Goal: Information Seeking & Learning: Learn about a topic

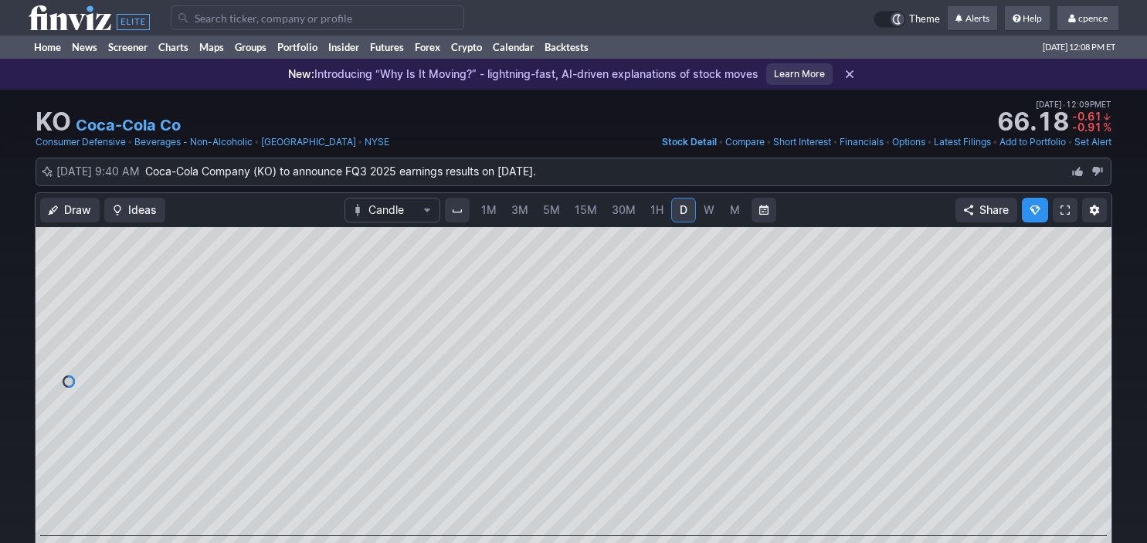
scroll to position [68, 0]
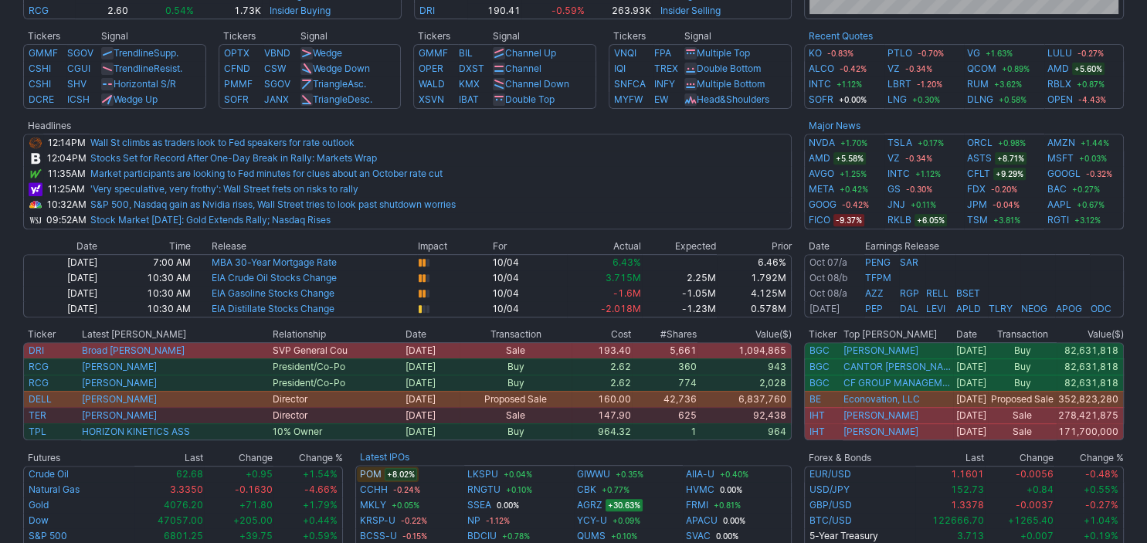
scroll to position [578, 0]
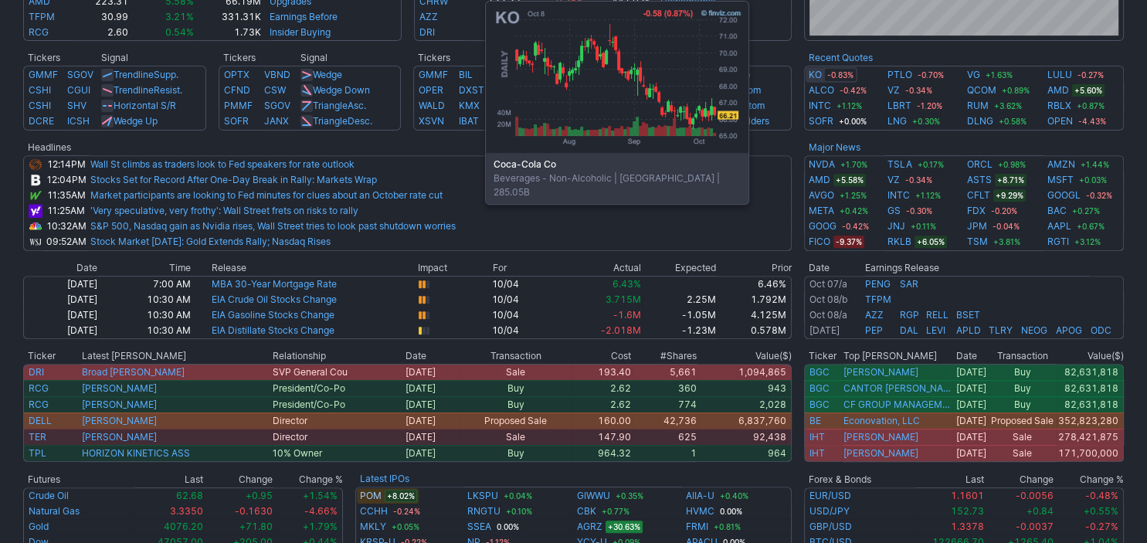
click at [817, 76] on link "KO" at bounding box center [815, 74] width 13 height 15
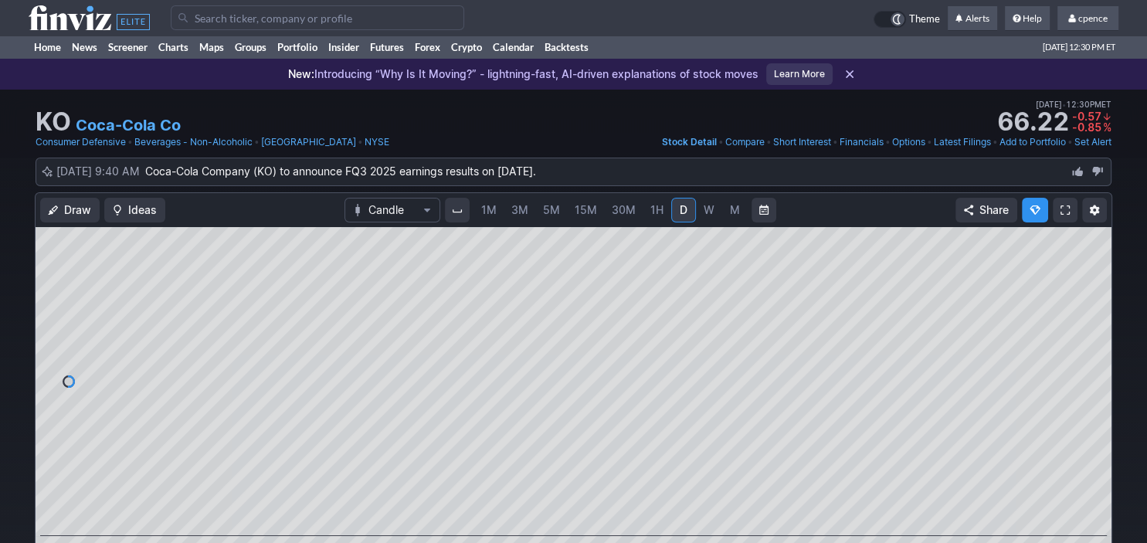
click at [724, 205] on link "M" at bounding box center [734, 210] width 25 height 25
click at [74, 27] on icon at bounding box center [89, 17] width 121 height 25
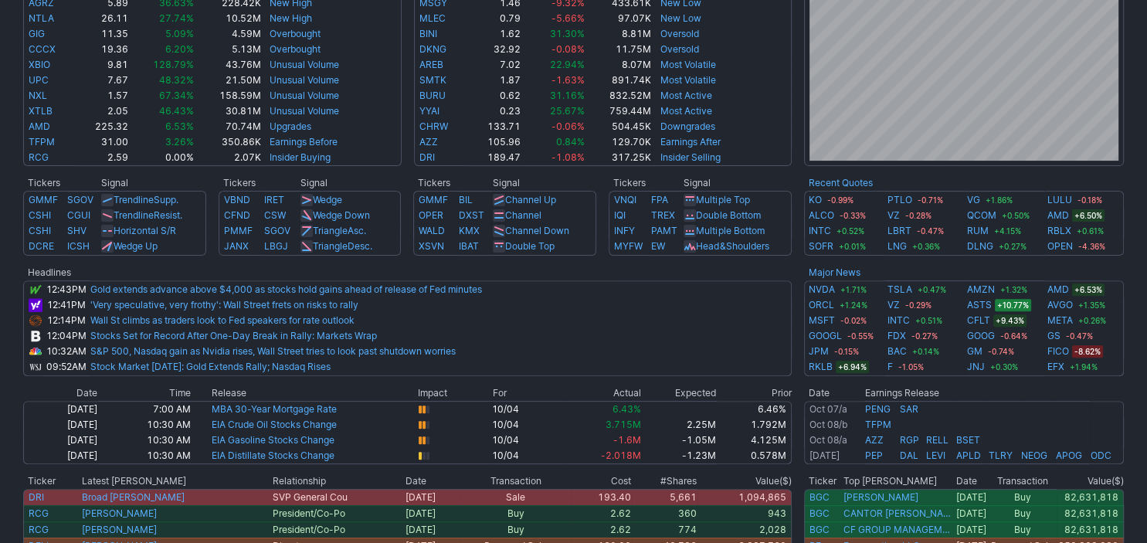
scroll to position [516, 0]
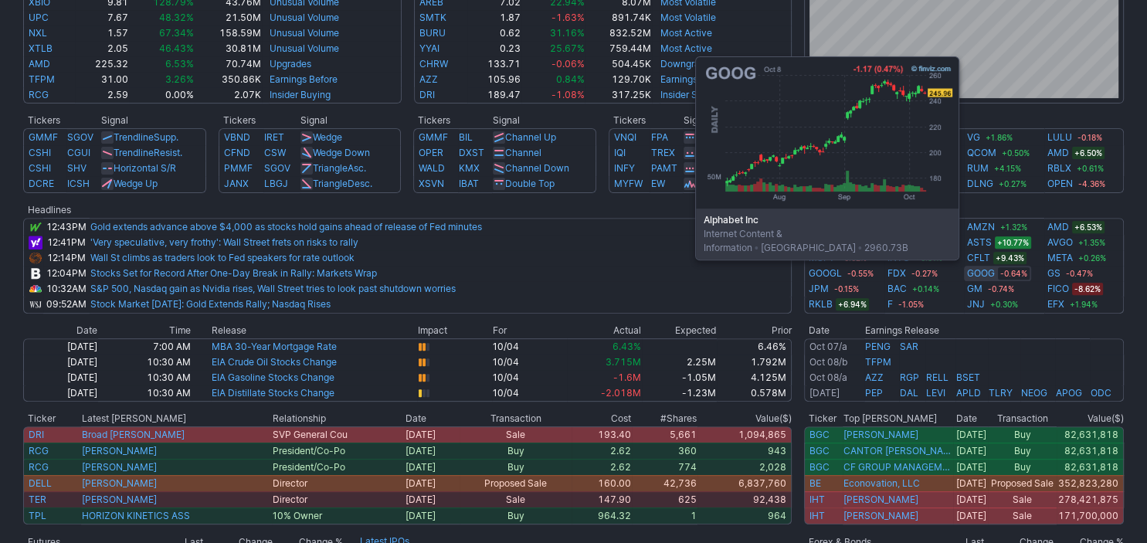
click at [980, 269] on link "GOOG" at bounding box center [981, 273] width 28 height 15
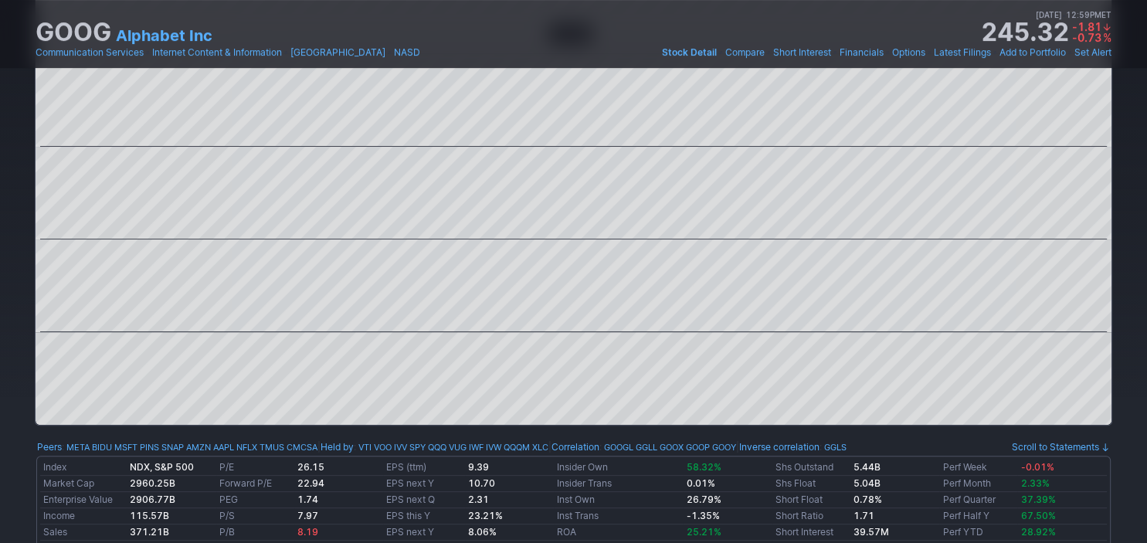
scroll to position [68, 0]
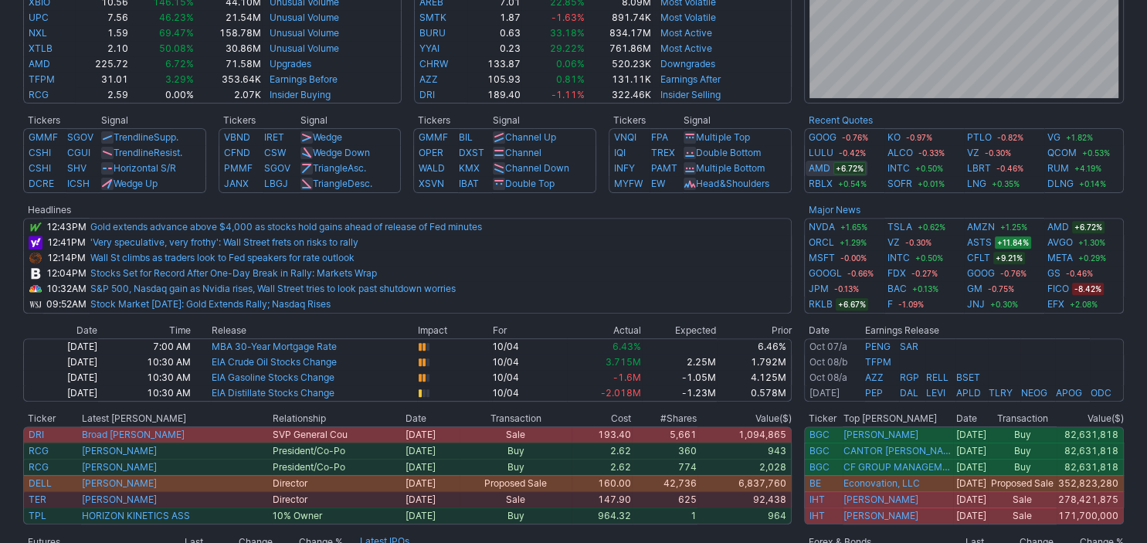
scroll to position [516, 0]
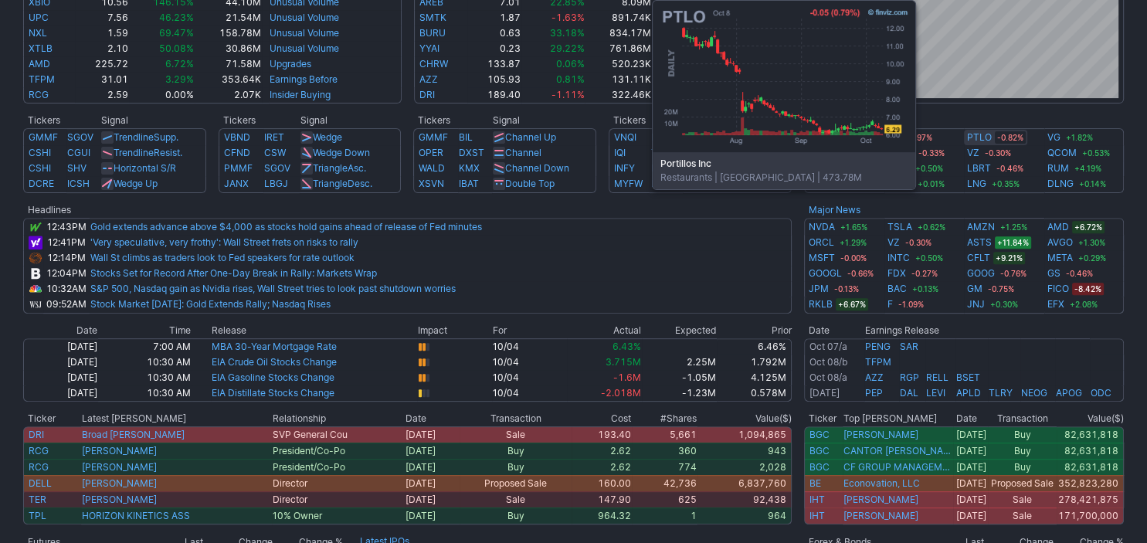
click at [982, 137] on link "PTLO" at bounding box center [979, 137] width 25 height 15
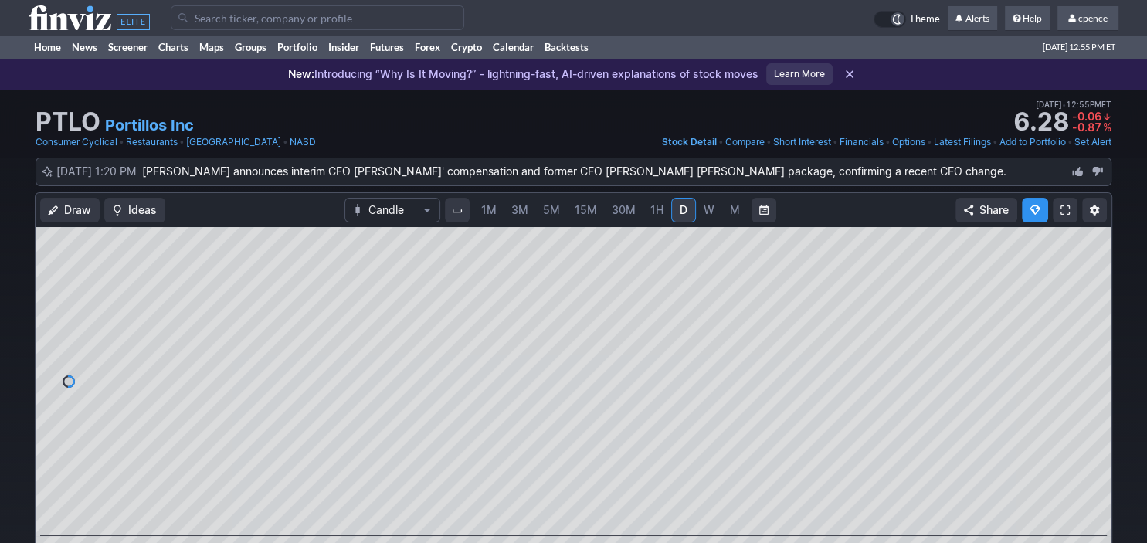
click at [724, 209] on link "M" at bounding box center [734, 210] width 25 height 25
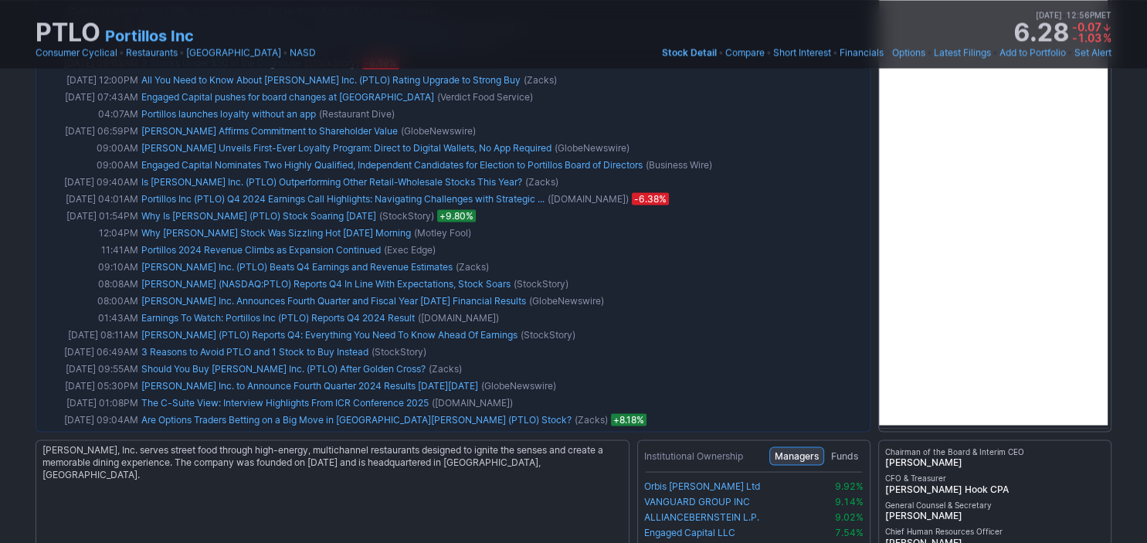
scroll to position [3271, 0]
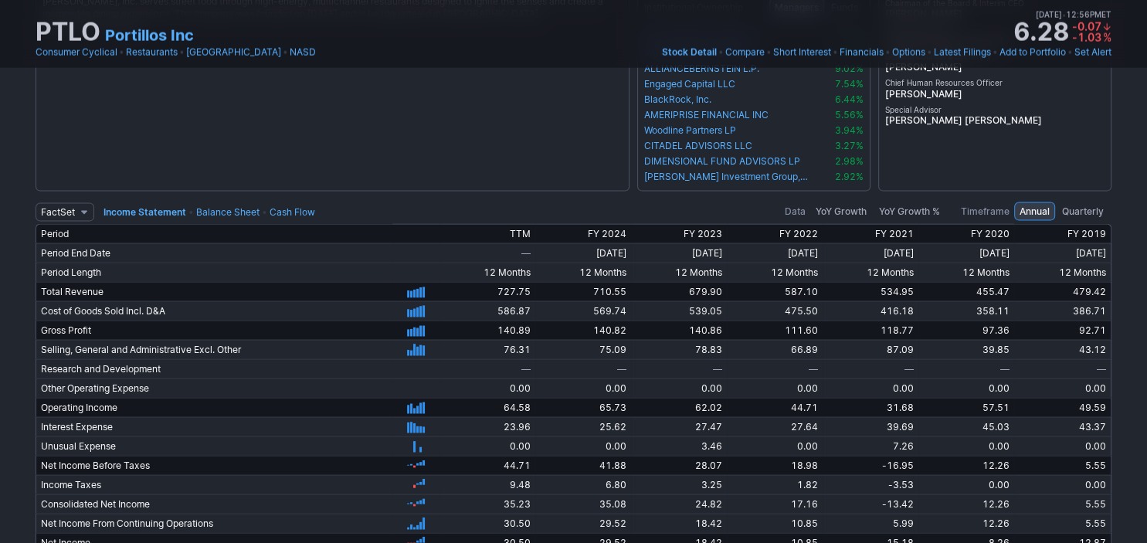
click at [1080, 211] on span "Quarterly" at bounding box center [1083, 211] width 42 height 15
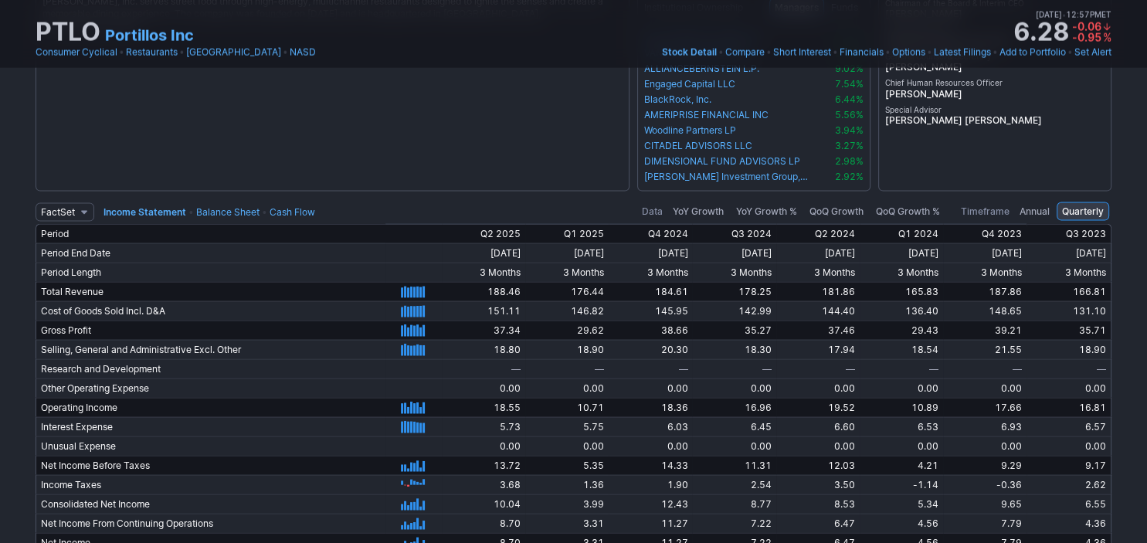
click at [227, 206] on link "Balance Sheet" at bounding box center [227, 212] width 63 height 12
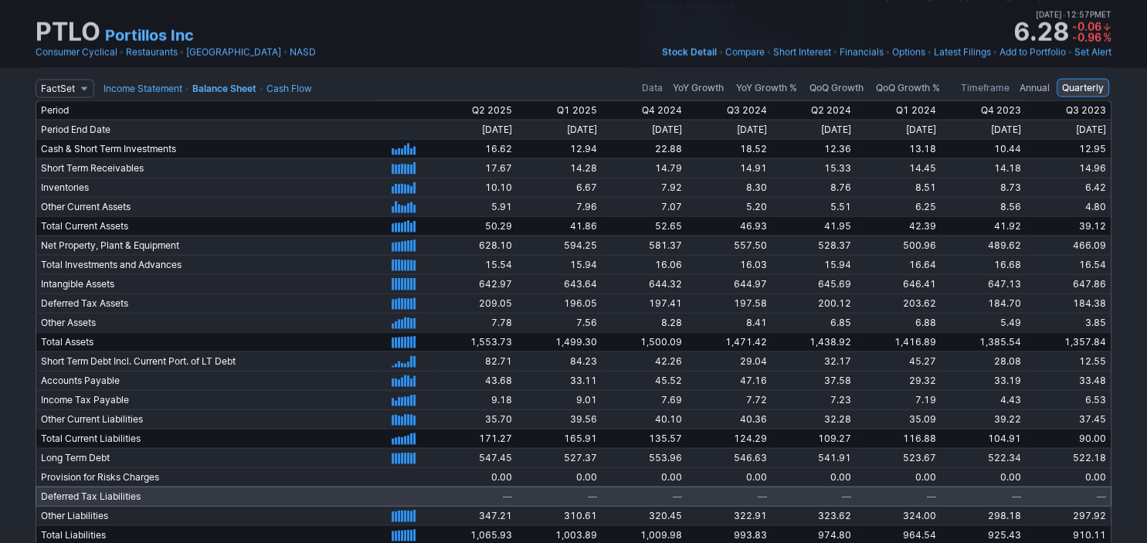
scroll to position [3399, 0]
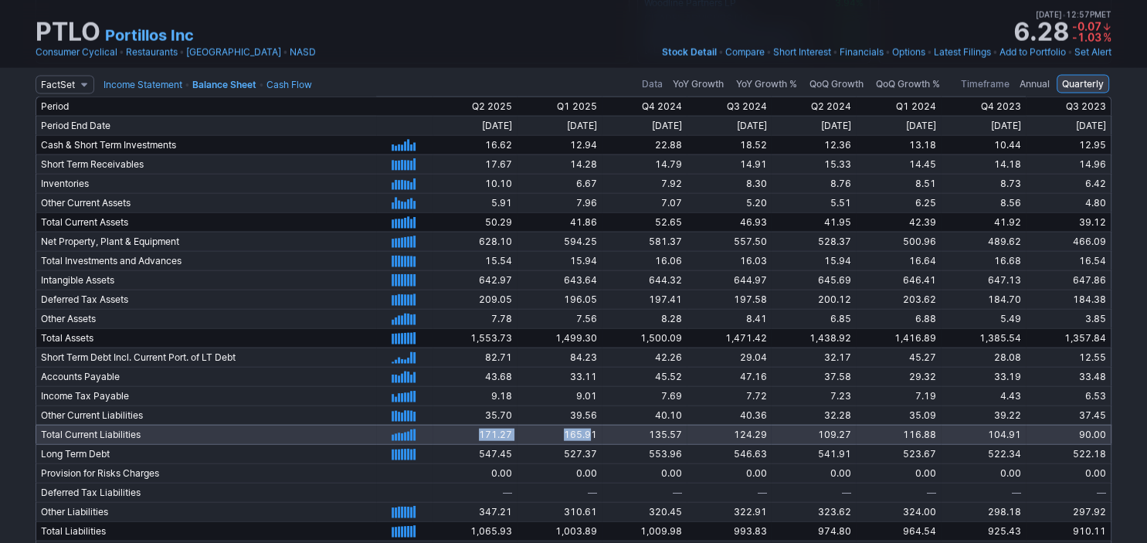
drag, startPoint x: 567, startPoint y: 337, endPoint x: 565, endPoint y: 420, distance: 83.4
click at [565, 420] on tbody "Period Q2 2025 Q1 2025 Q4 2024 Q3 2024 Q2 2024 Q1 2024 Q4 2023 Q3 2023 Period E…" at bounding box center [574, 474] width 1076 height 754
click at [565, 429] on span "165.91" at bounding box center [580, 435] width 33 height 12
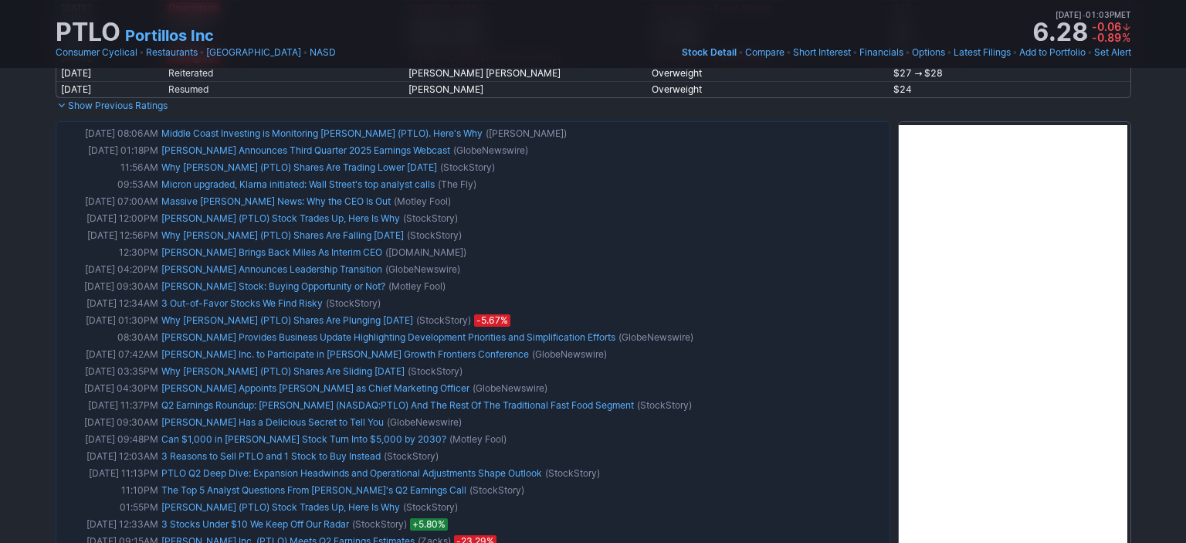
scroll to position [0, 0]
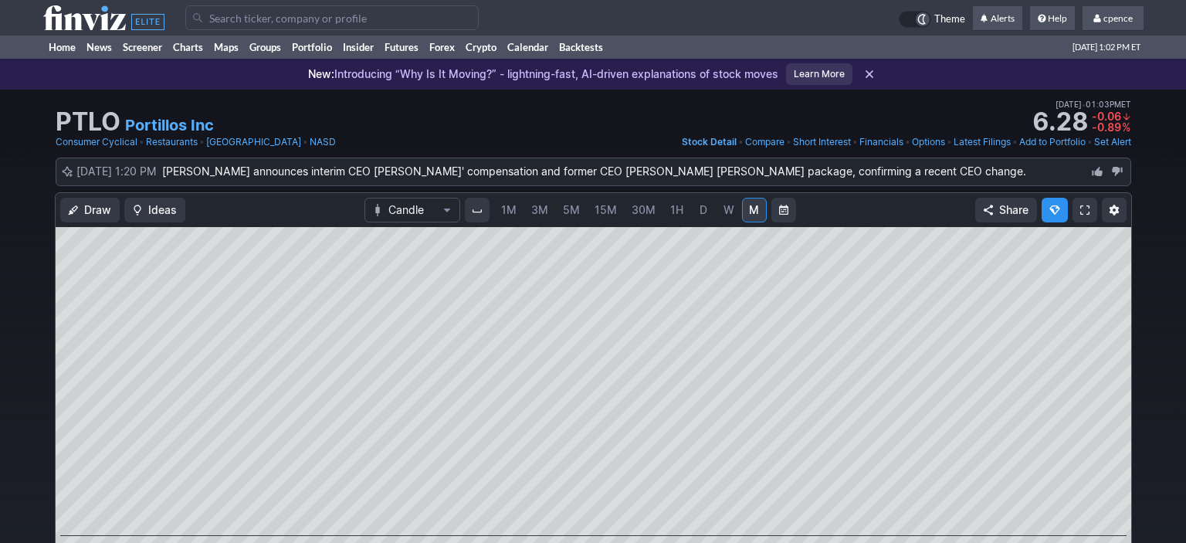
click at [379, 11] on input "Search" at bounding box center [331, 17] width 293 height 25
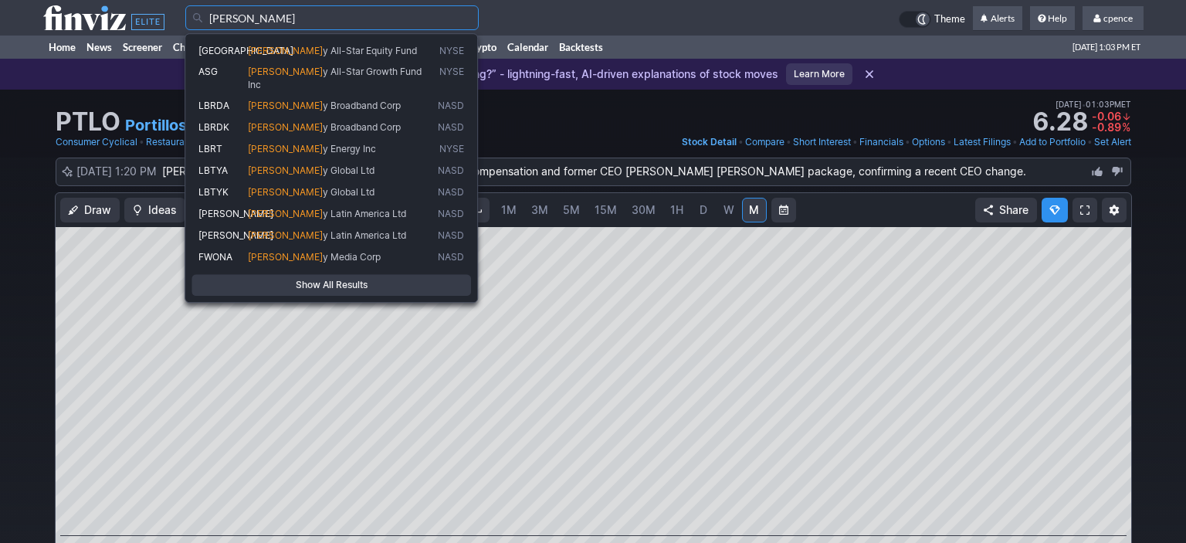
click at [354, 143] on span "Libert y Energy Inc" at bounding box center [340, 149] width 190 height 13
type input "LBRT"
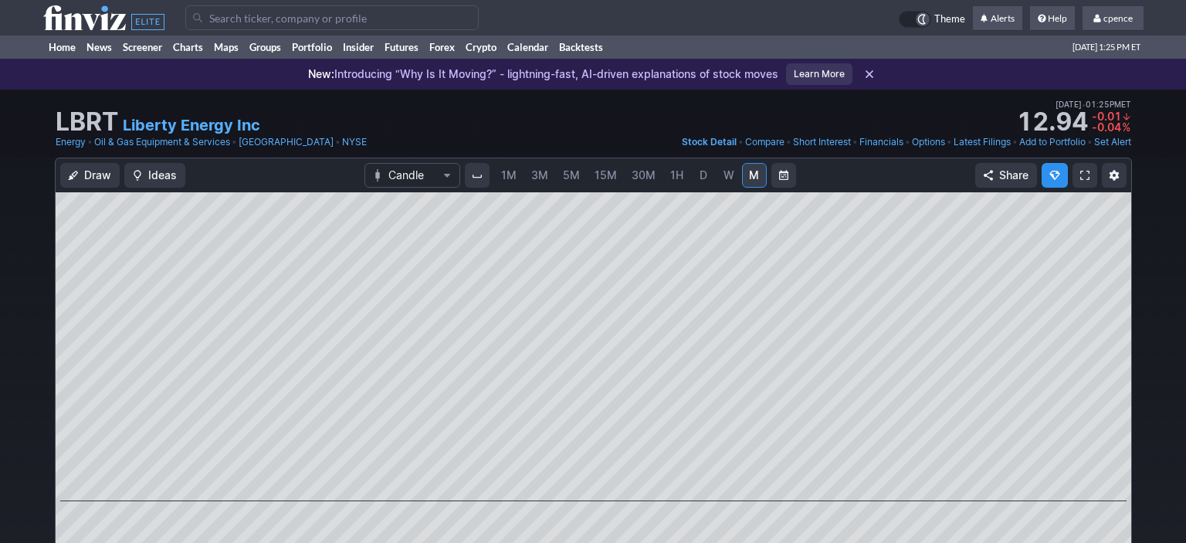
click at [104, 17] on use at bounding box center [103, 17] width 121 height 25
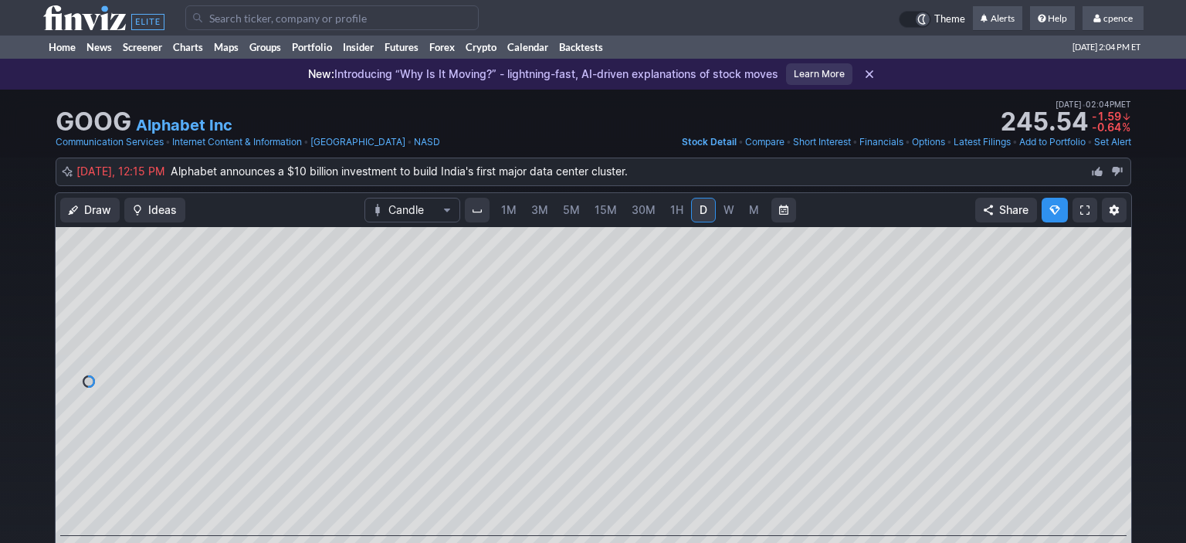
click at [119, 29] on use at bounding box center [103, 17] width 121 height 25
